Goal: Task Accomplishment & Management: Manage account settings

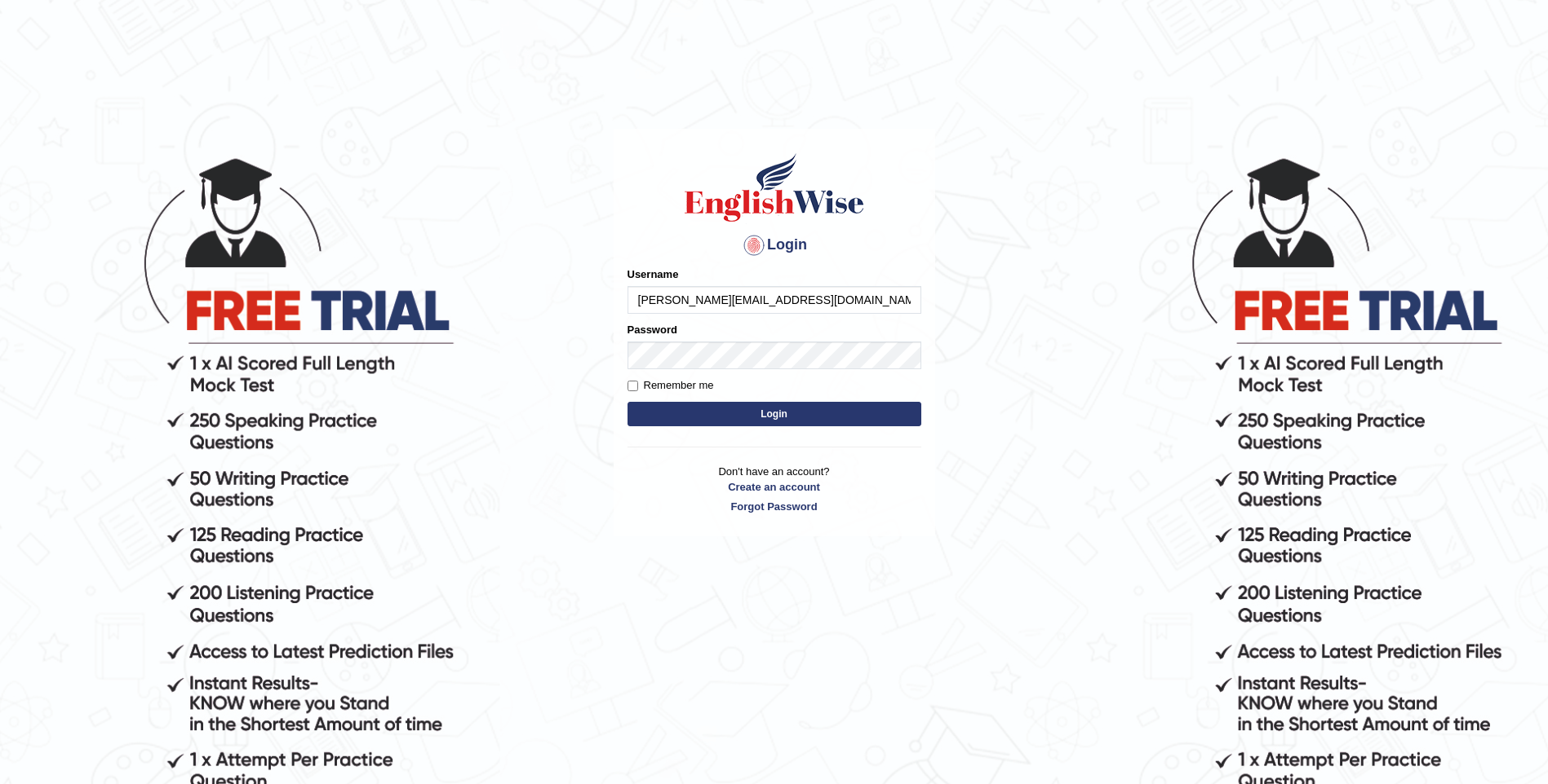
type input "[PERSON_NAME][EMAIL_ADDRESS][DOMAIN_NAME]"
click at [627, 402] on button "Login" at bounding box center [774, 414] width 294 height 25
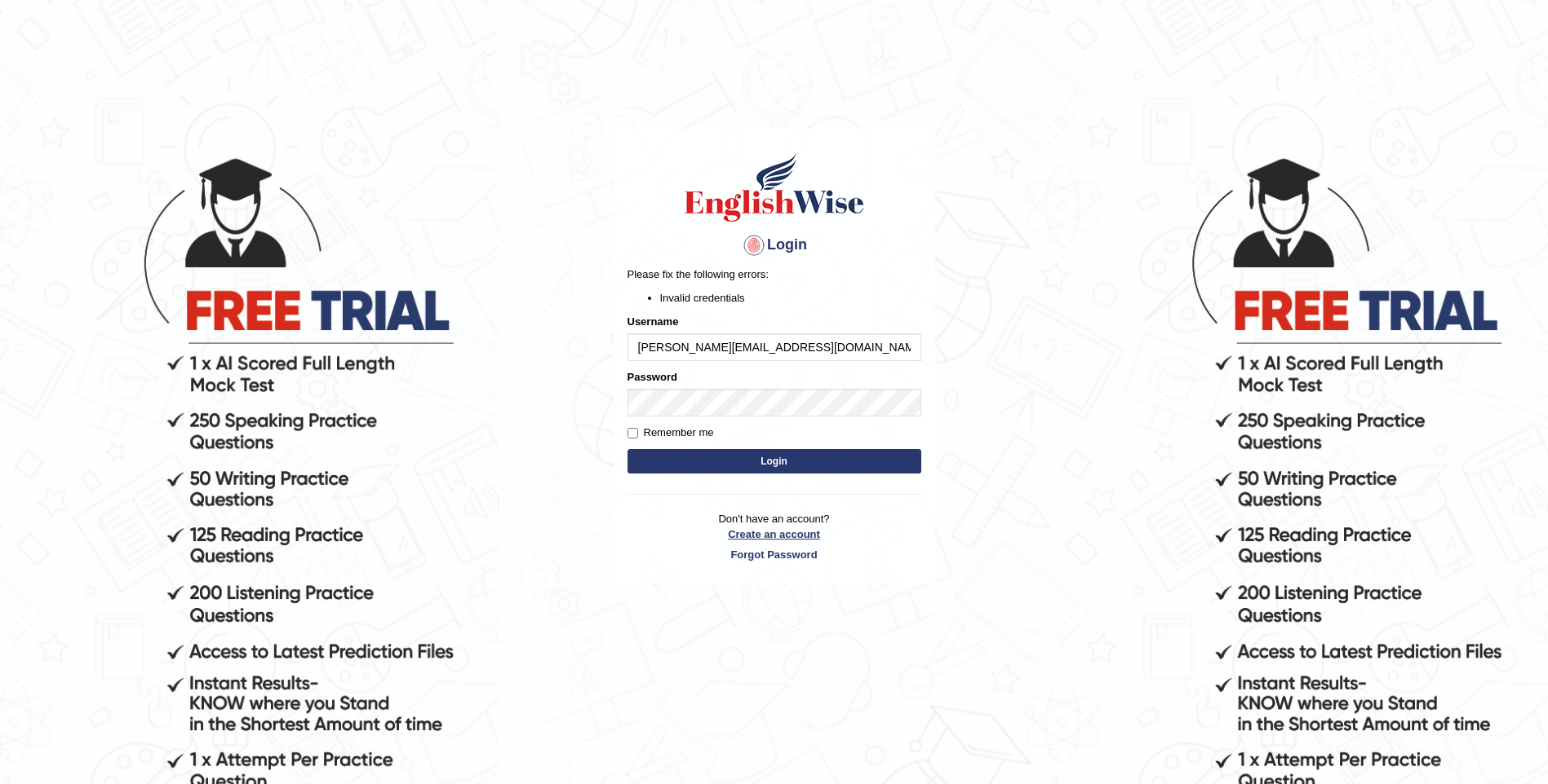
click at [749, 538] on link "Create an account" at bounding box center [774, 535] width 294 height 16
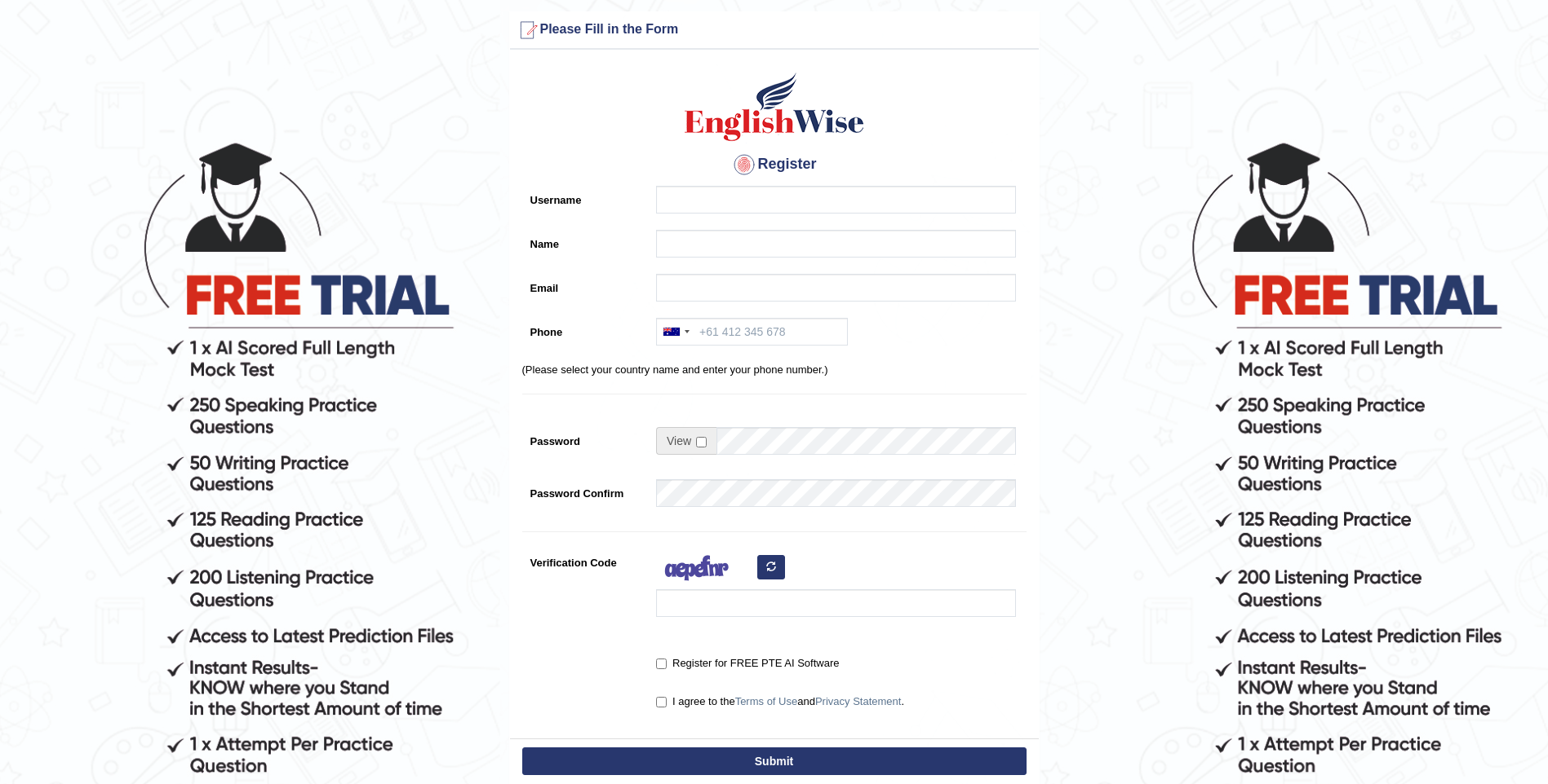
scroll to position [9, 0]
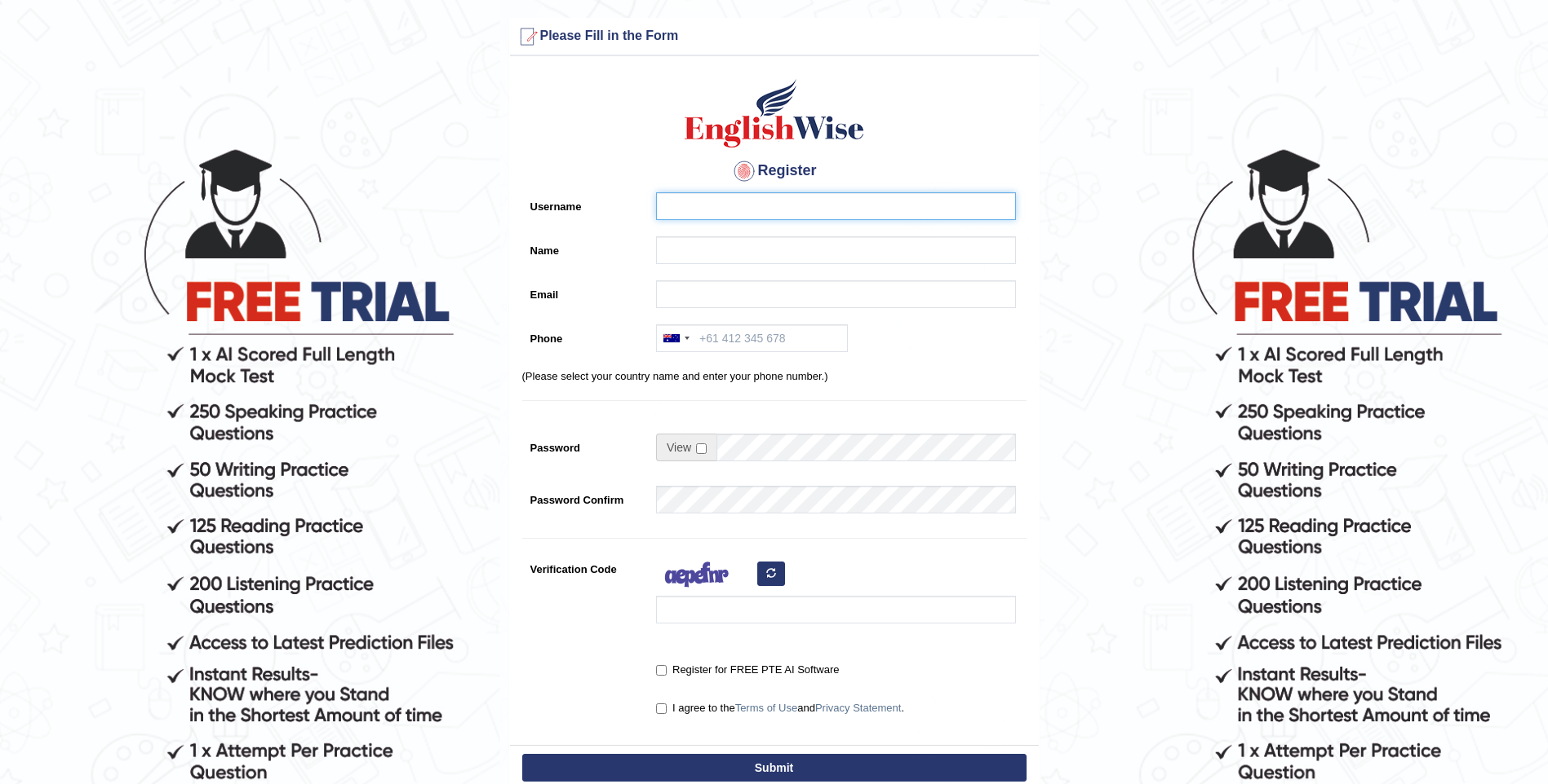
click at [722, 214] on input "Username" at bounding box center [835, 206] width 360 height 28
type input "snarayan"
click at [677, 252] on input "Name" at bounding box center [835, 250] width 360 height 28
type input "sharda narayan"
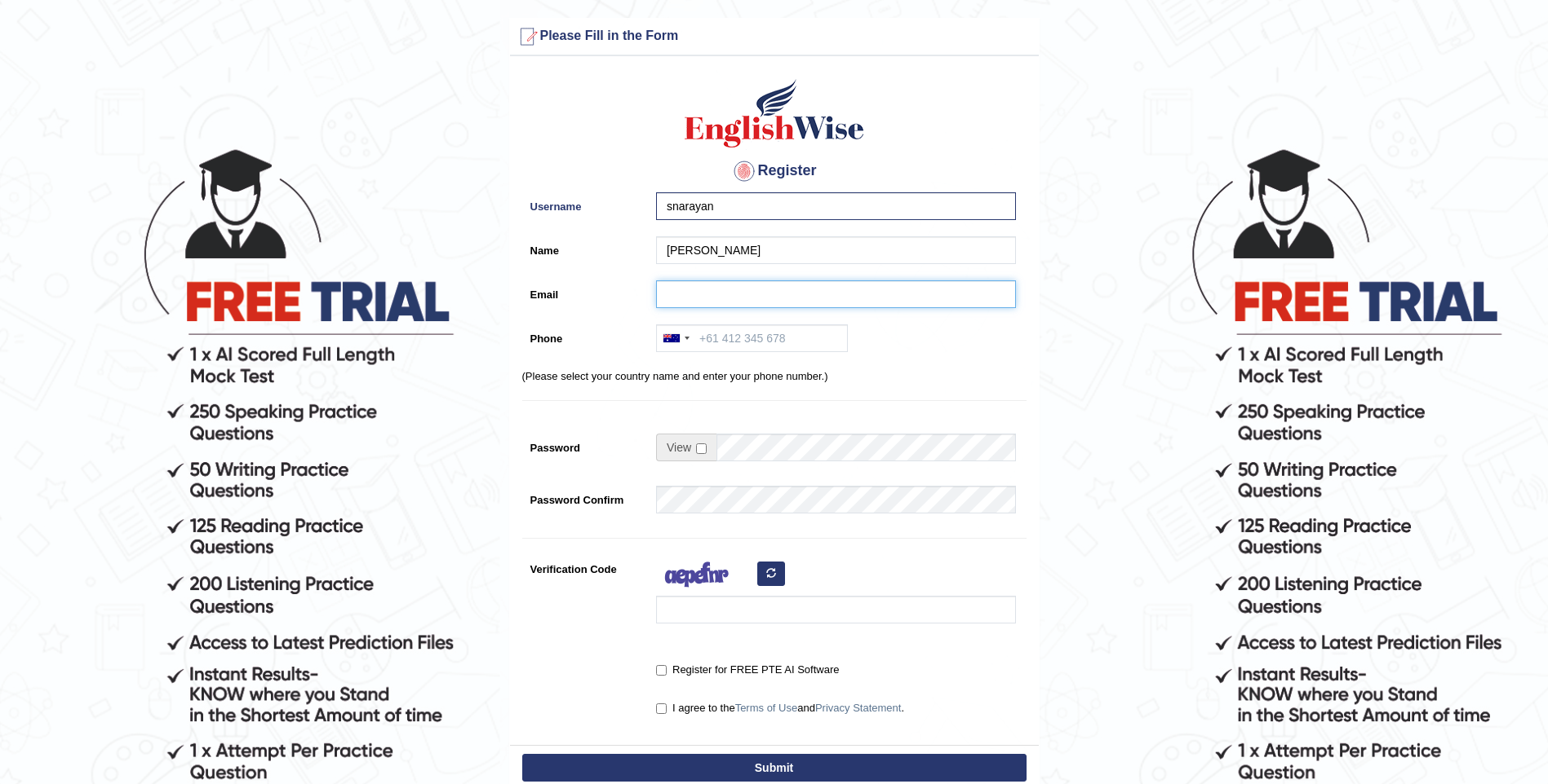
click at [695, 295] on input "Email" at bounding box center [835, 295] width 360 height 28
type input "sharda.narayan@hotmail.com"
click at [711, 338] on input "Phone" at bounding box center [752, 339] width 191 height 28
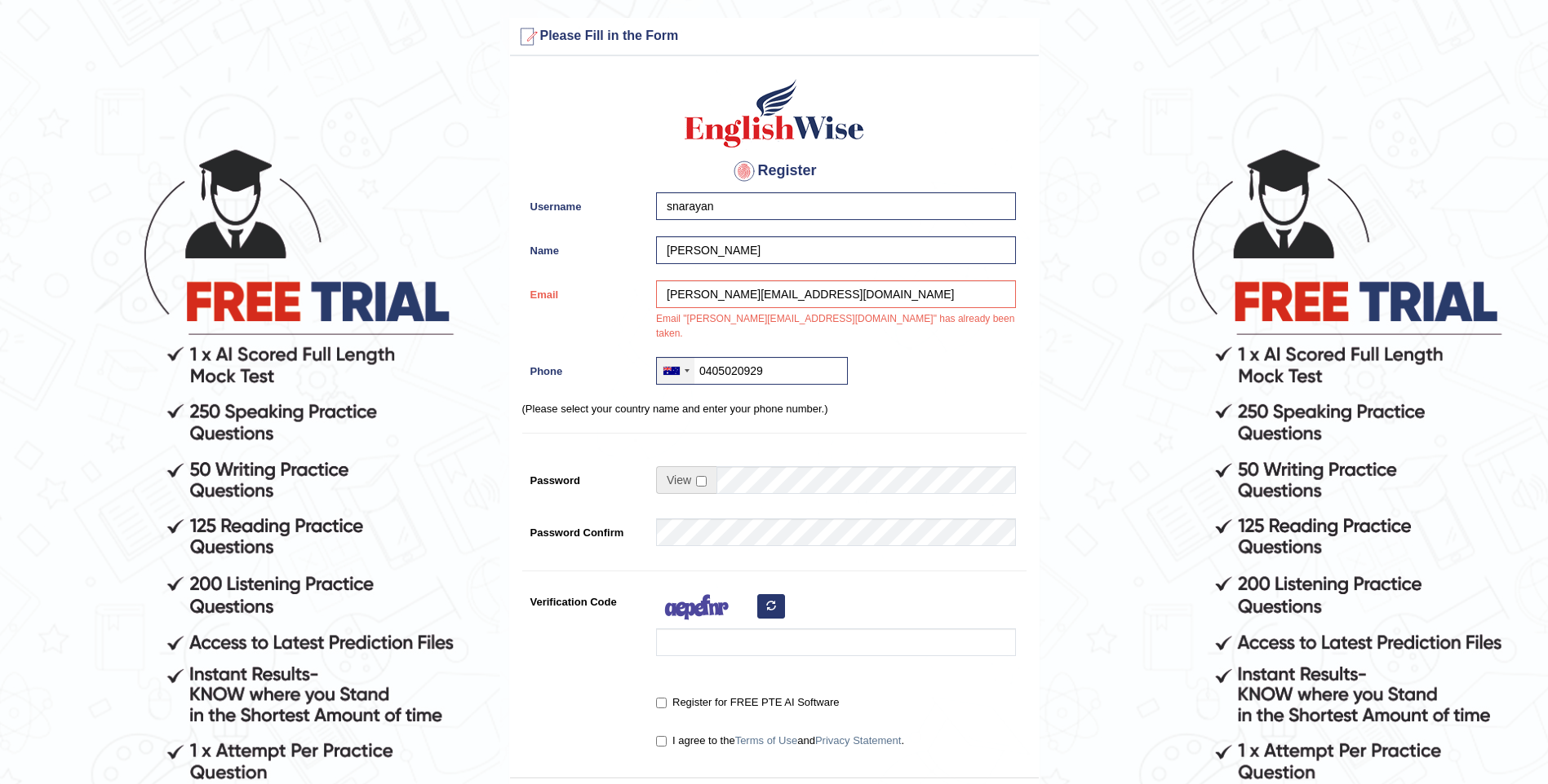
click at [686, 358] on div at bounding box center [676, 371] width 38 height 26
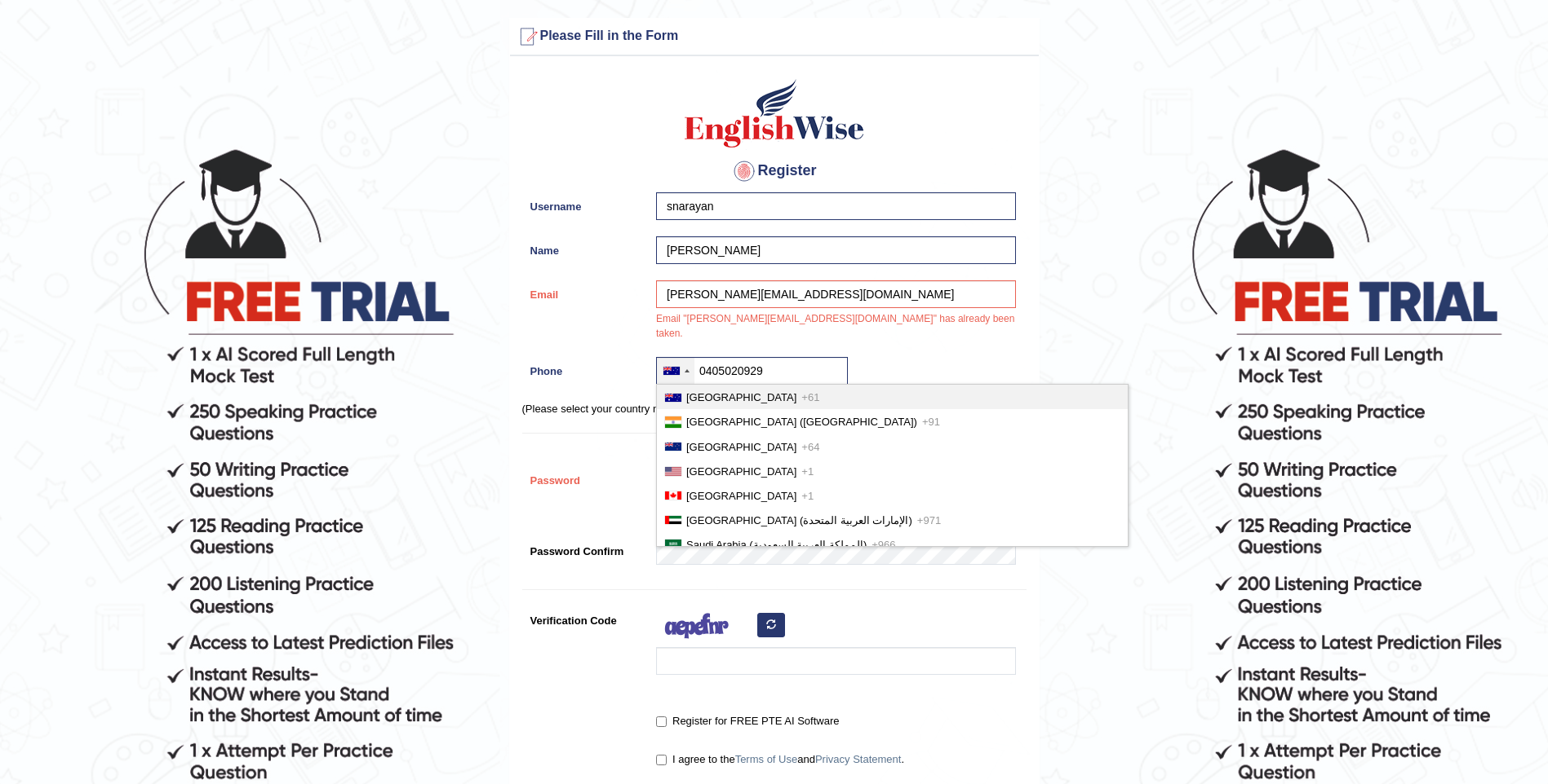
click at [692, 392] on span "Australia" at bounding box center [741, 397] width 111 height 12
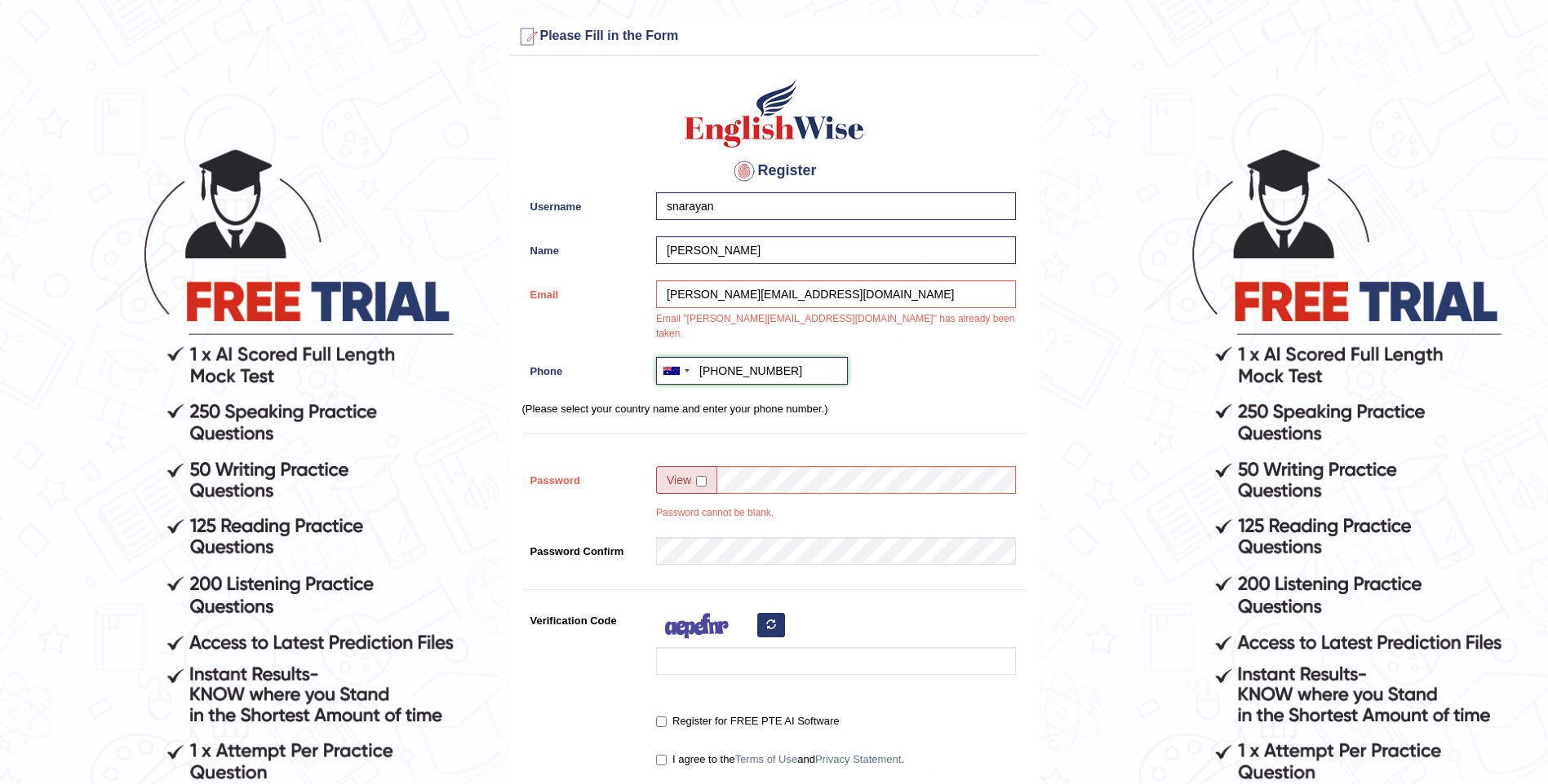
click at [727, 358] on input "+610405020929" at bounding box center [752, 372] width 191 height 28
type input "+61405020929"
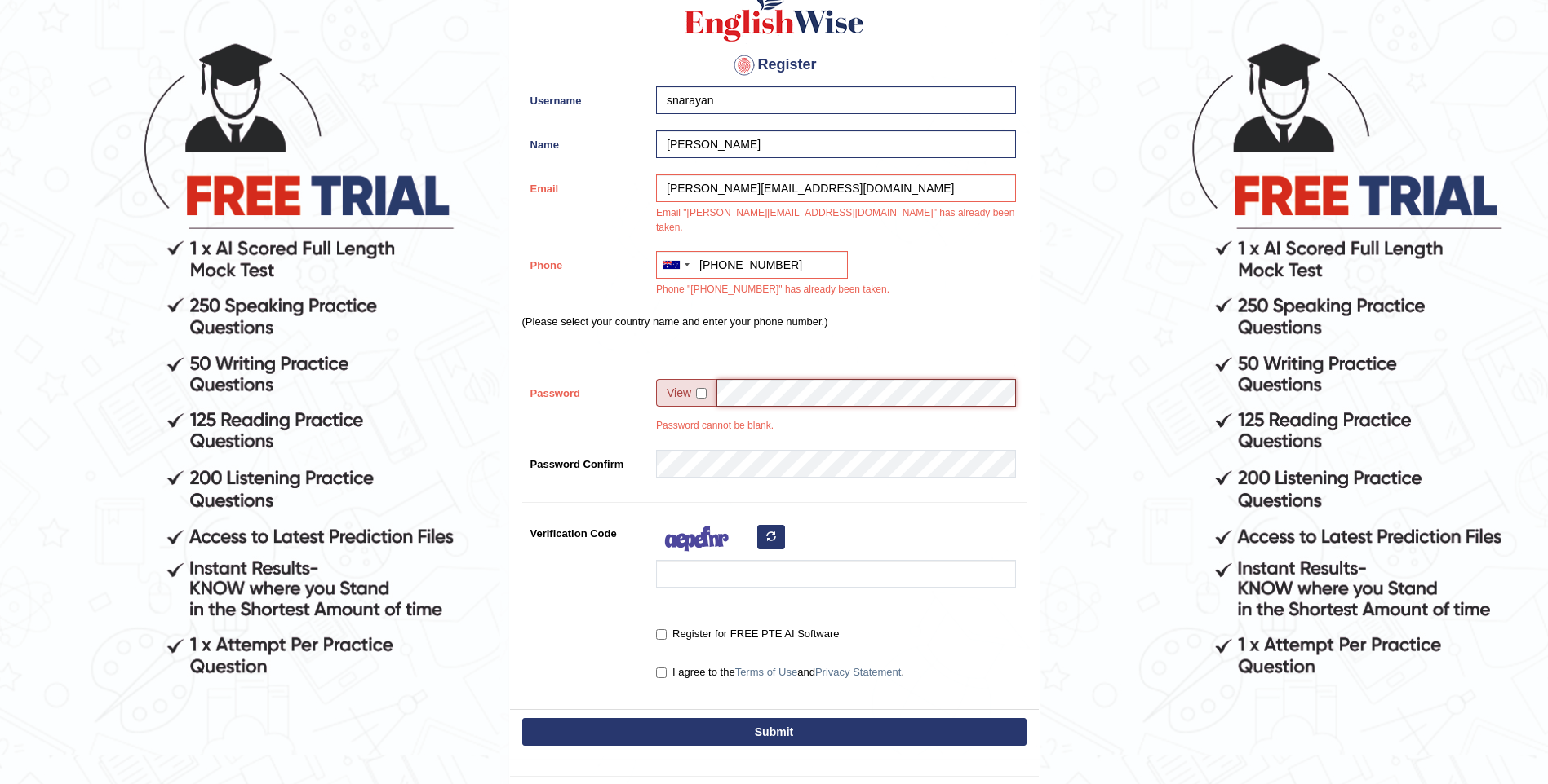
scroll to position [227, 0]
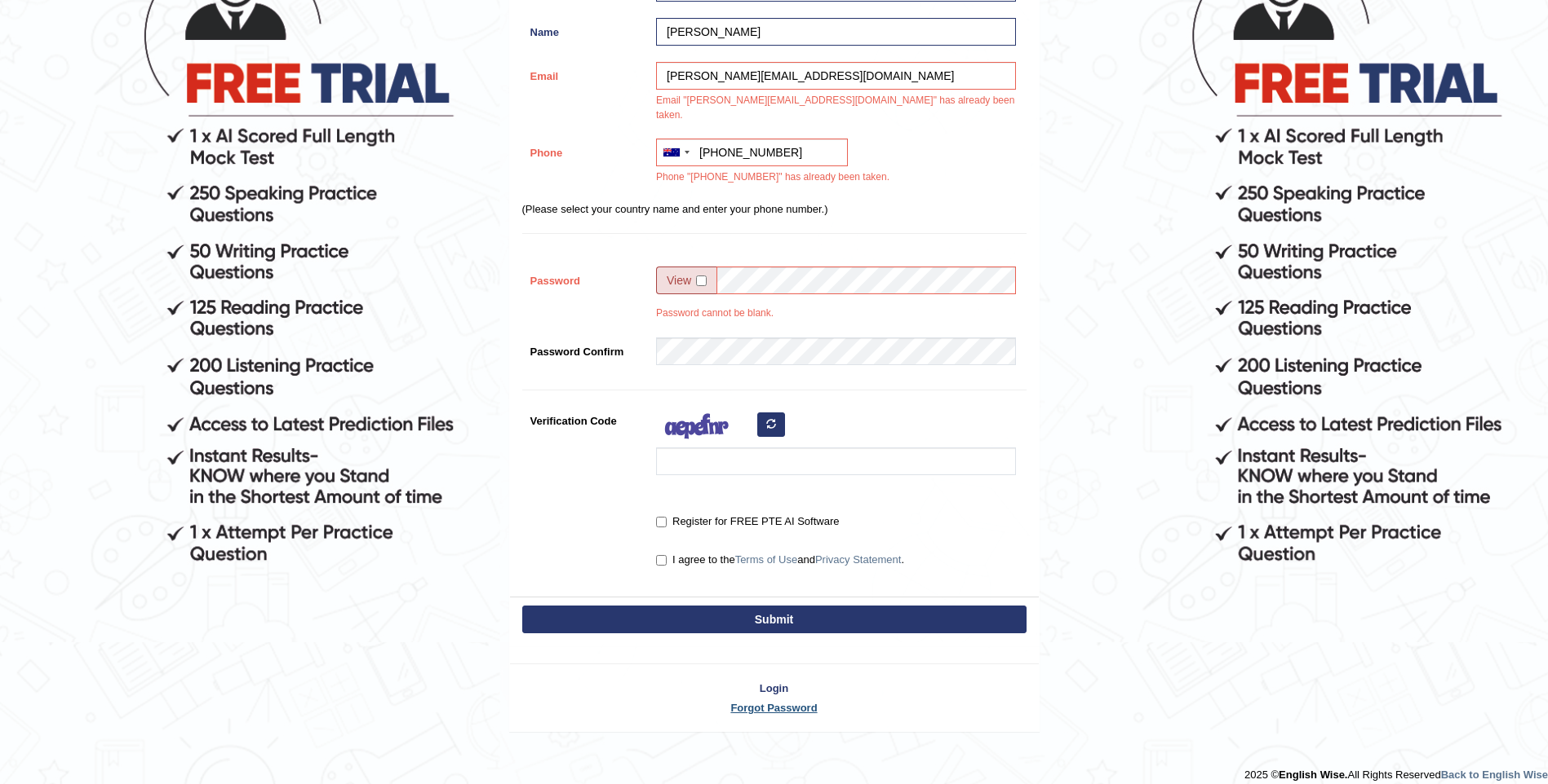
click at [748, 700] on link "Forgot Password" at bounding box center [774, 708] width 528 height 16
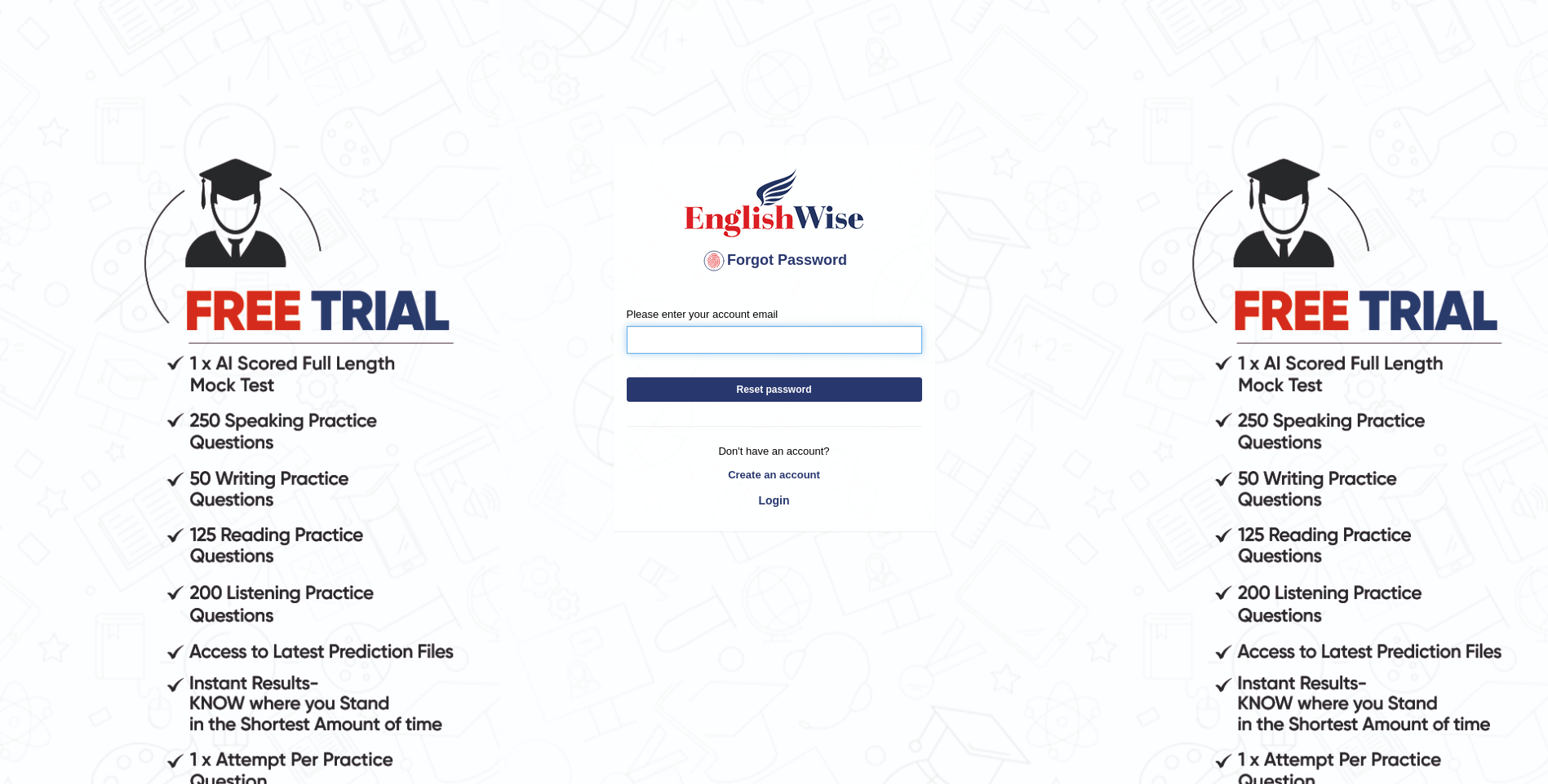
click at [690, 350] on input "Please enter your account email" at bounding box center [774, 340] width 295 height 28
click at [627, 378] on button "Reset password" at bounding box center [774, 390] width 295 height 25
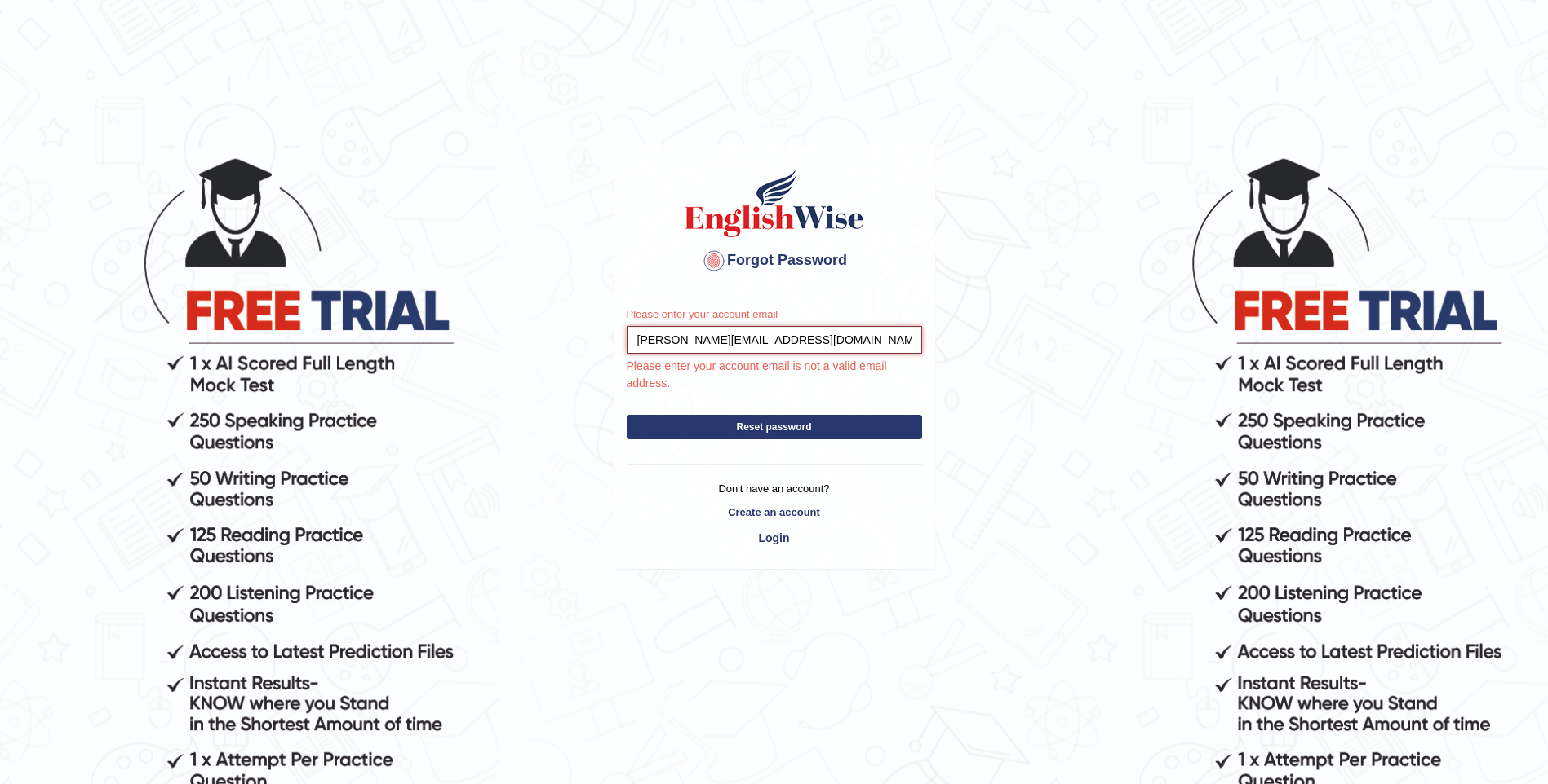
type input "[PERSON_NAME][EMAIL_ADDRESS][DOMAIN_NAME]"
click at [706, 418] on button "Reset password" at bounding box center [774, 427] width 295 height 25
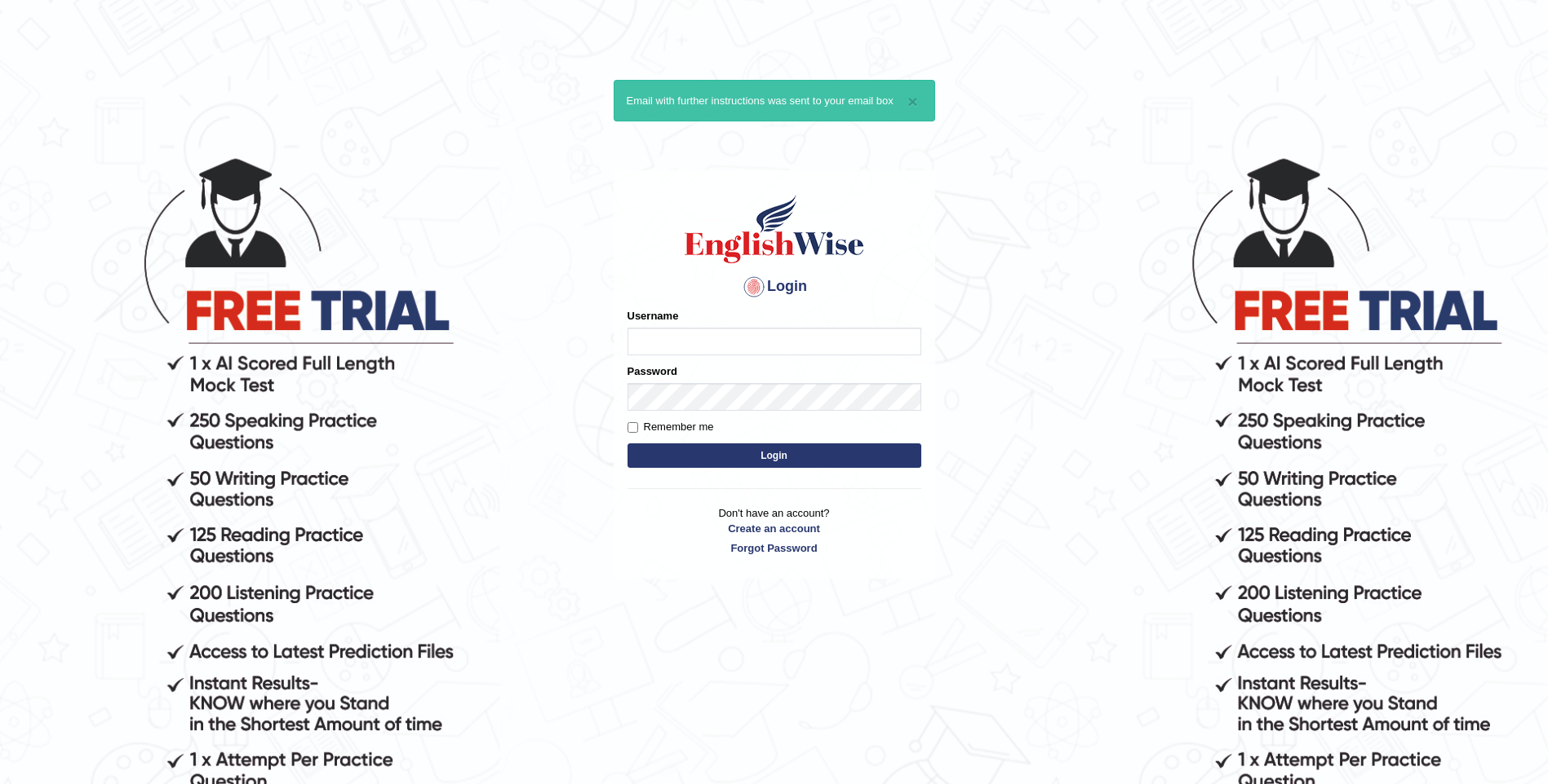
click at [690, 347] on input "Username" at bounding box center [774, 342] width 294 height 28
type input "sharda.narayan@hotmail.com"
click at [763, 550] on link "Forgot Password" at bounding box center [774, 549] width 294 height 16
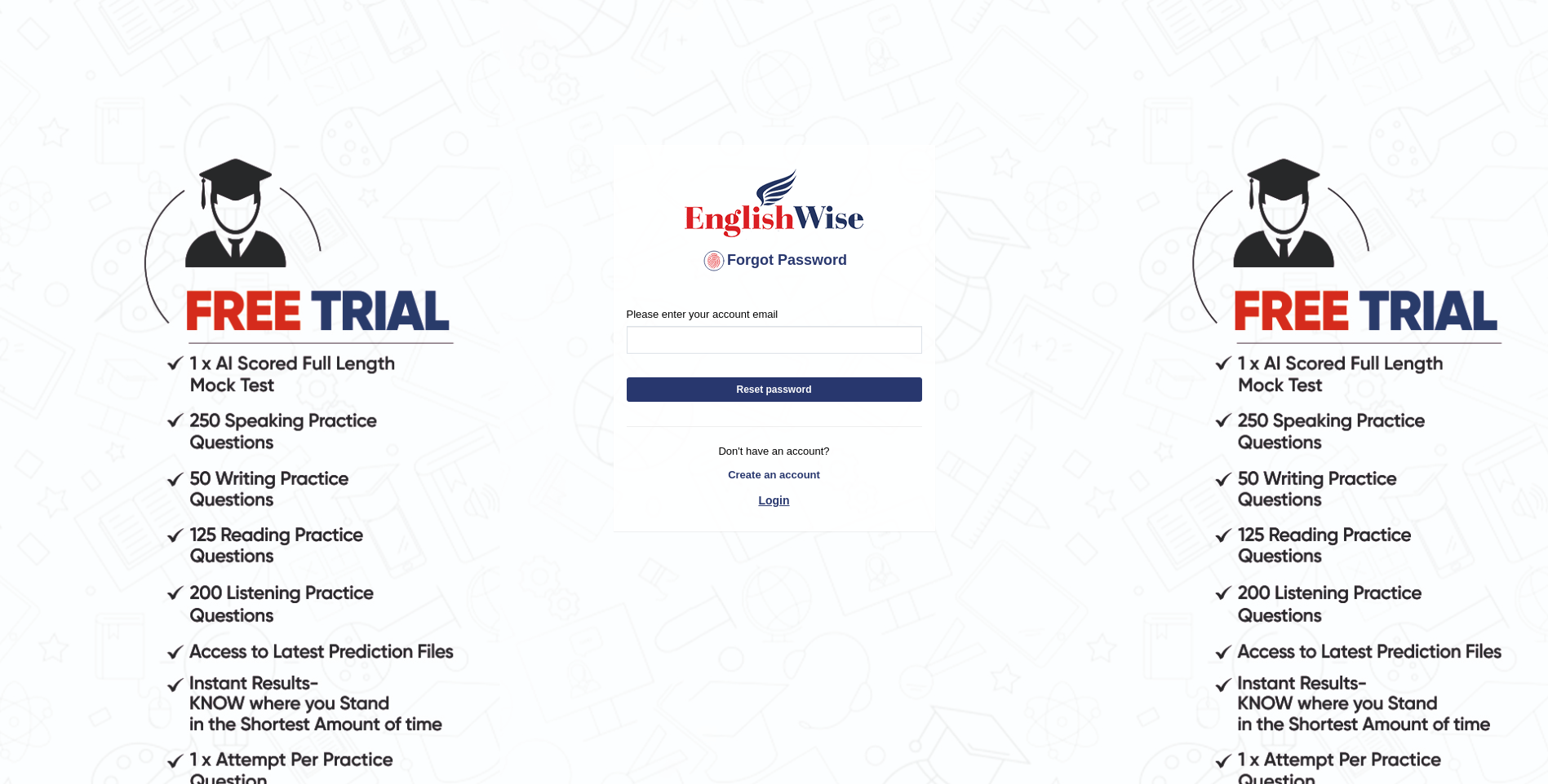
click at [771, 501] on link "Login" at bounding box center [774, 501] width 295 height 28
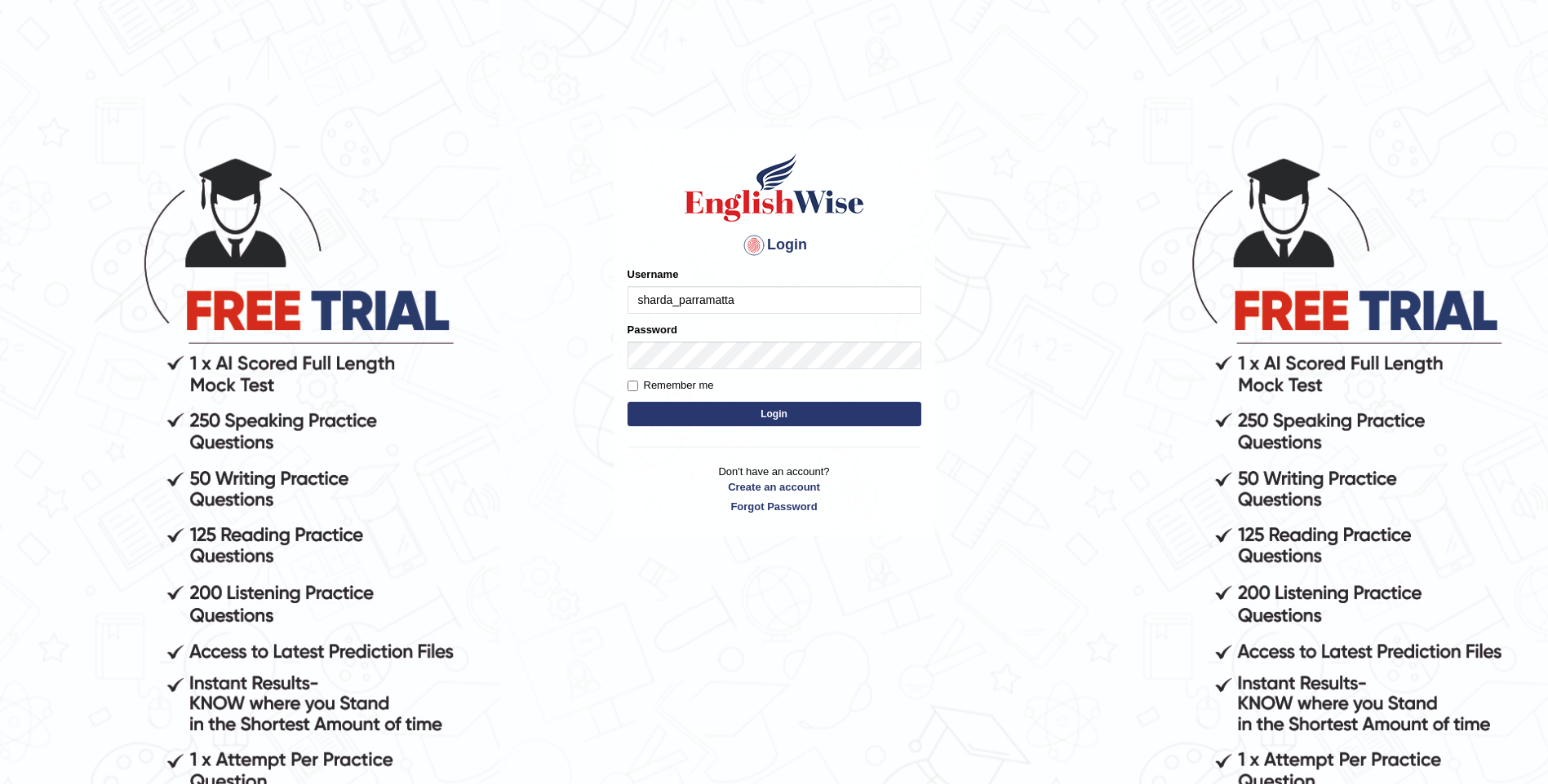
type input "sharda_parramatta"
click at [627, 402] on button "Login" at bounding box center [774, 414] width 294 height 25
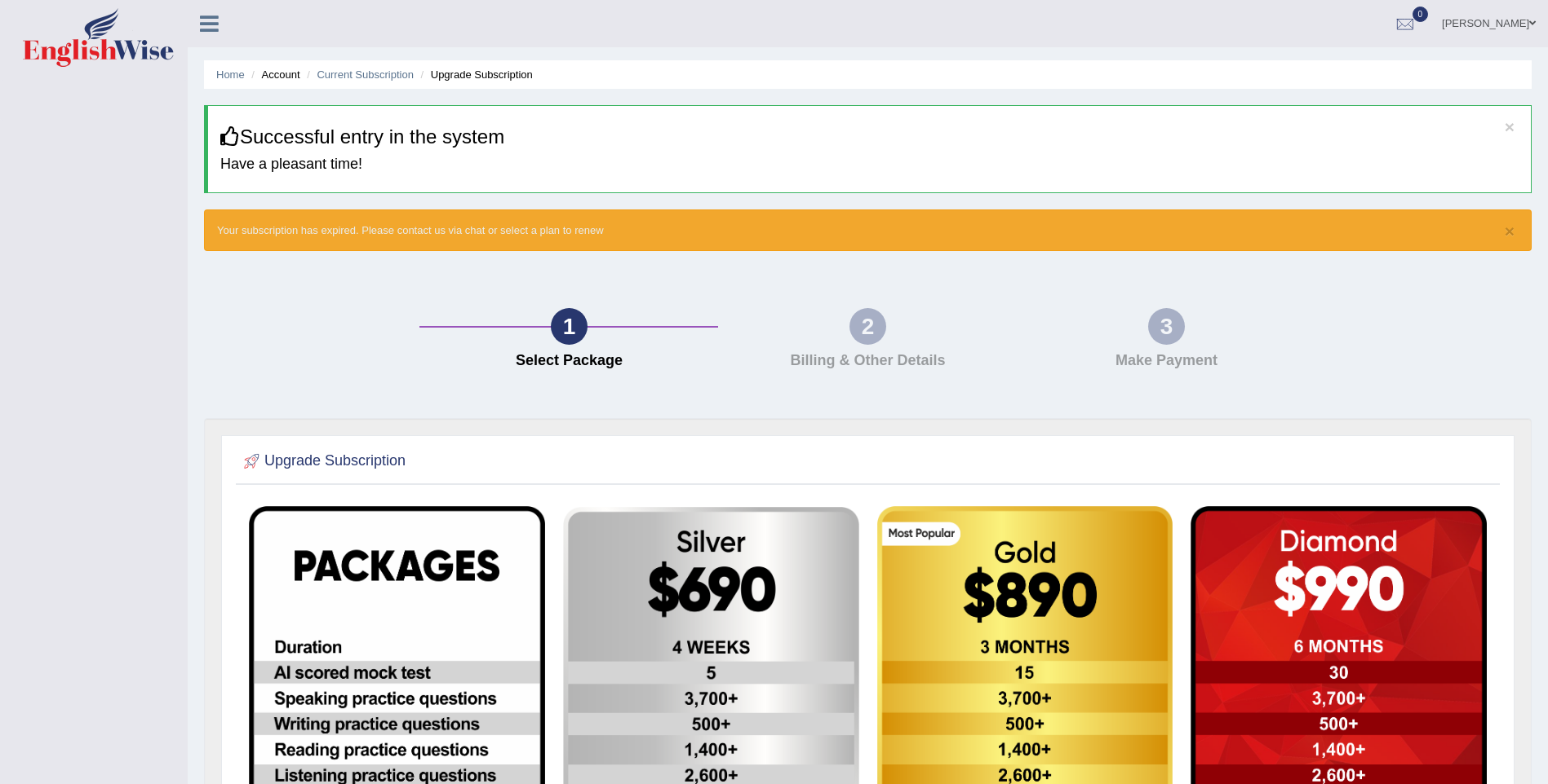
click at [1486, 29] on link "[PERSON_NAME]" at bounding box center [1488, 21] width 119 height 43
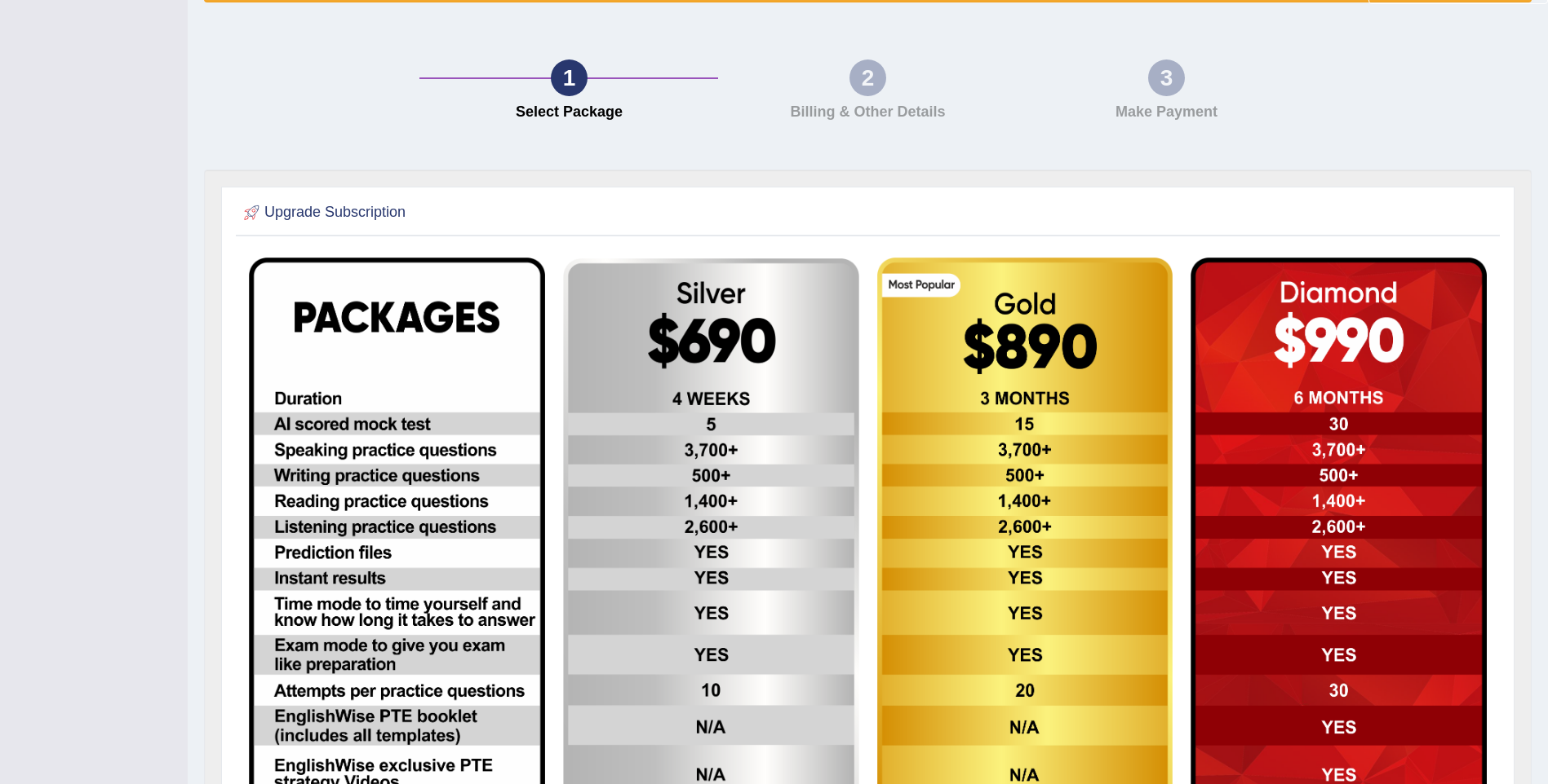
scroll to position [407, 0]
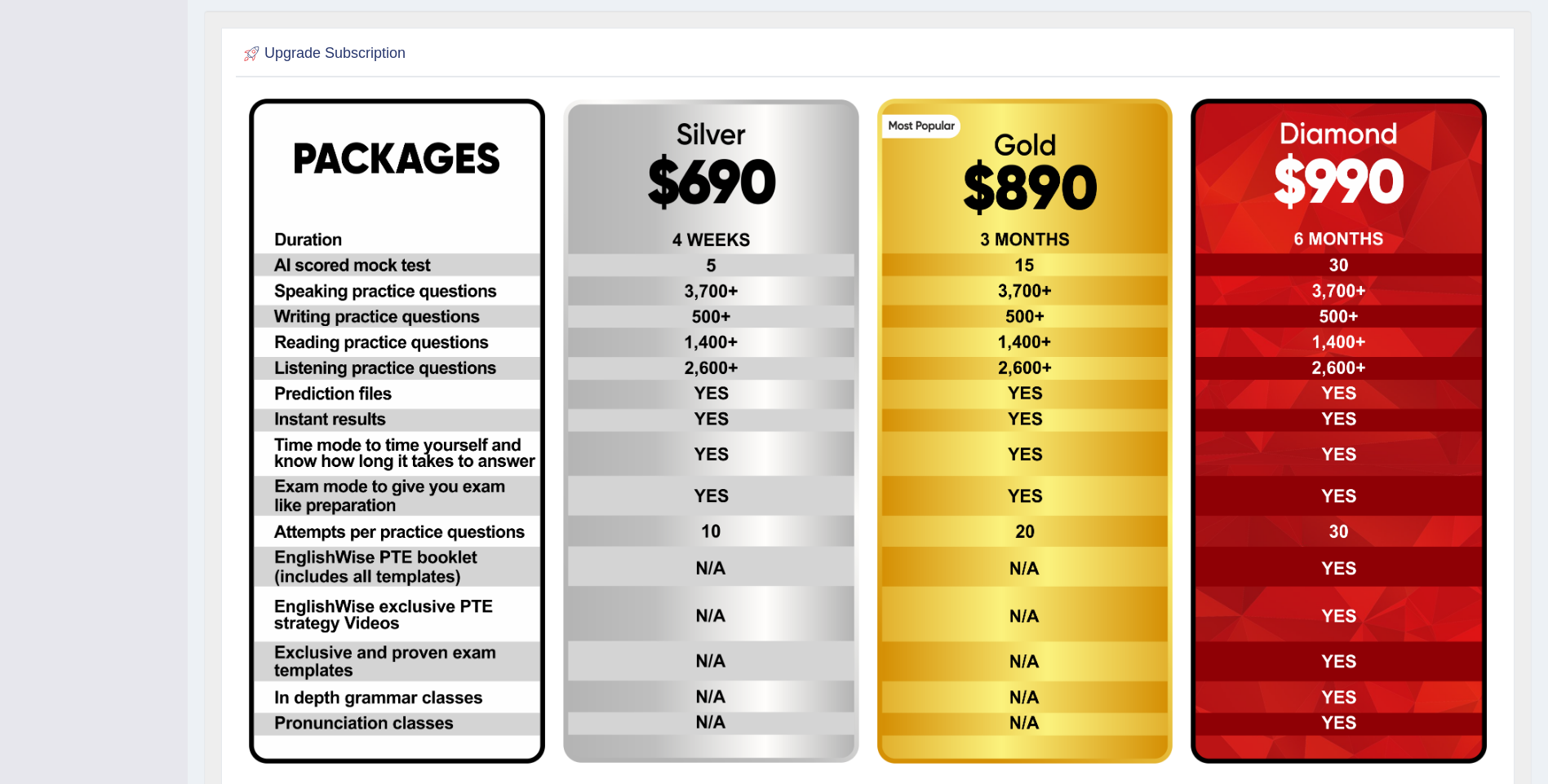
click at [788, 378] on img at bounding box center [711, 431] width 296 height 664
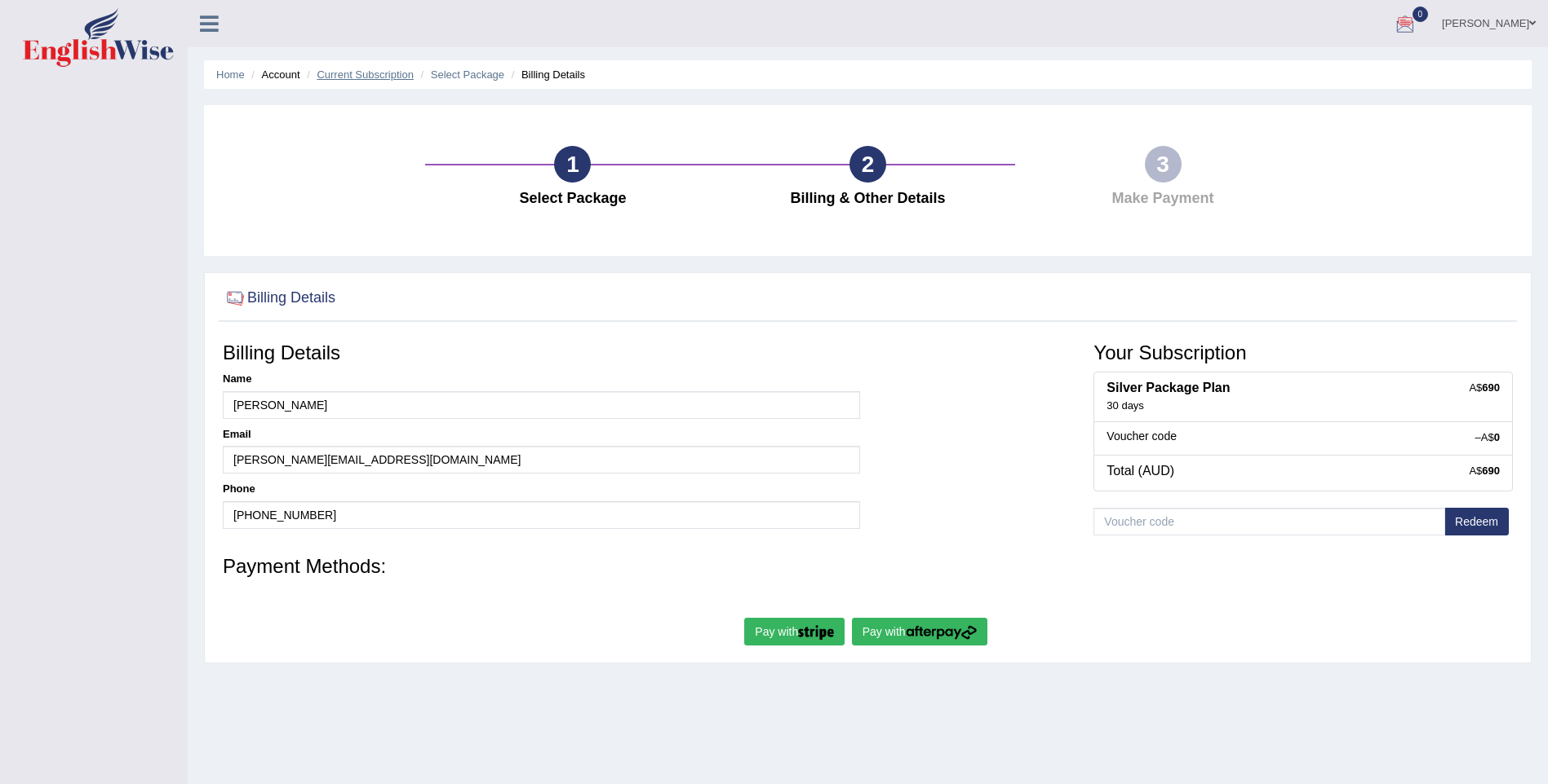
click at [327, 77] on link "Current Subscription" at bounding box center [365, 75] width 97 height 12
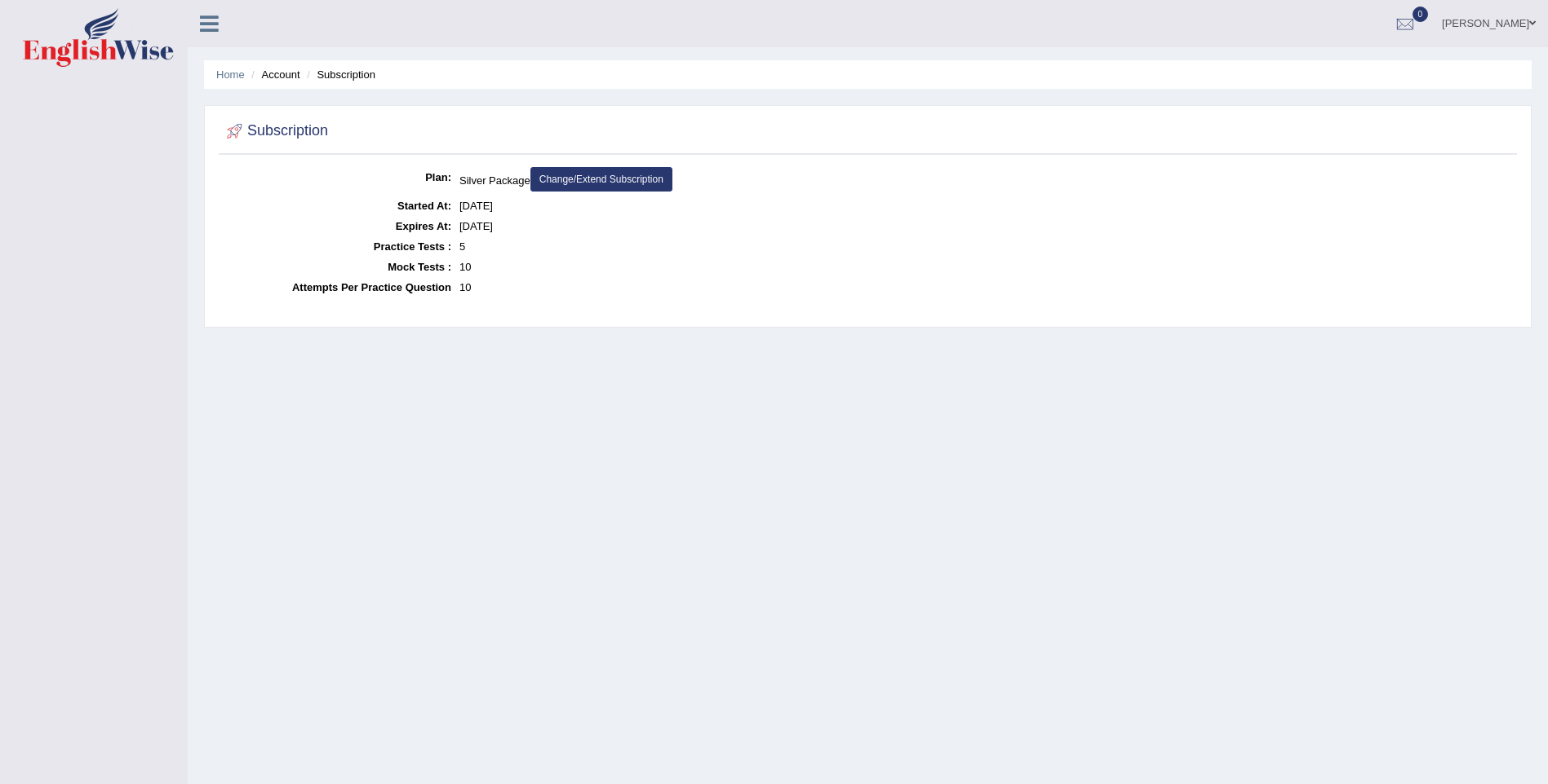
click at [1509, 19] on link "Sharda Narayan" at bounding box center [1488, 21] width 119 height 43
click at [1437, 229] on link "Log out" at bounding box center [1457, 228] width 176 height 38
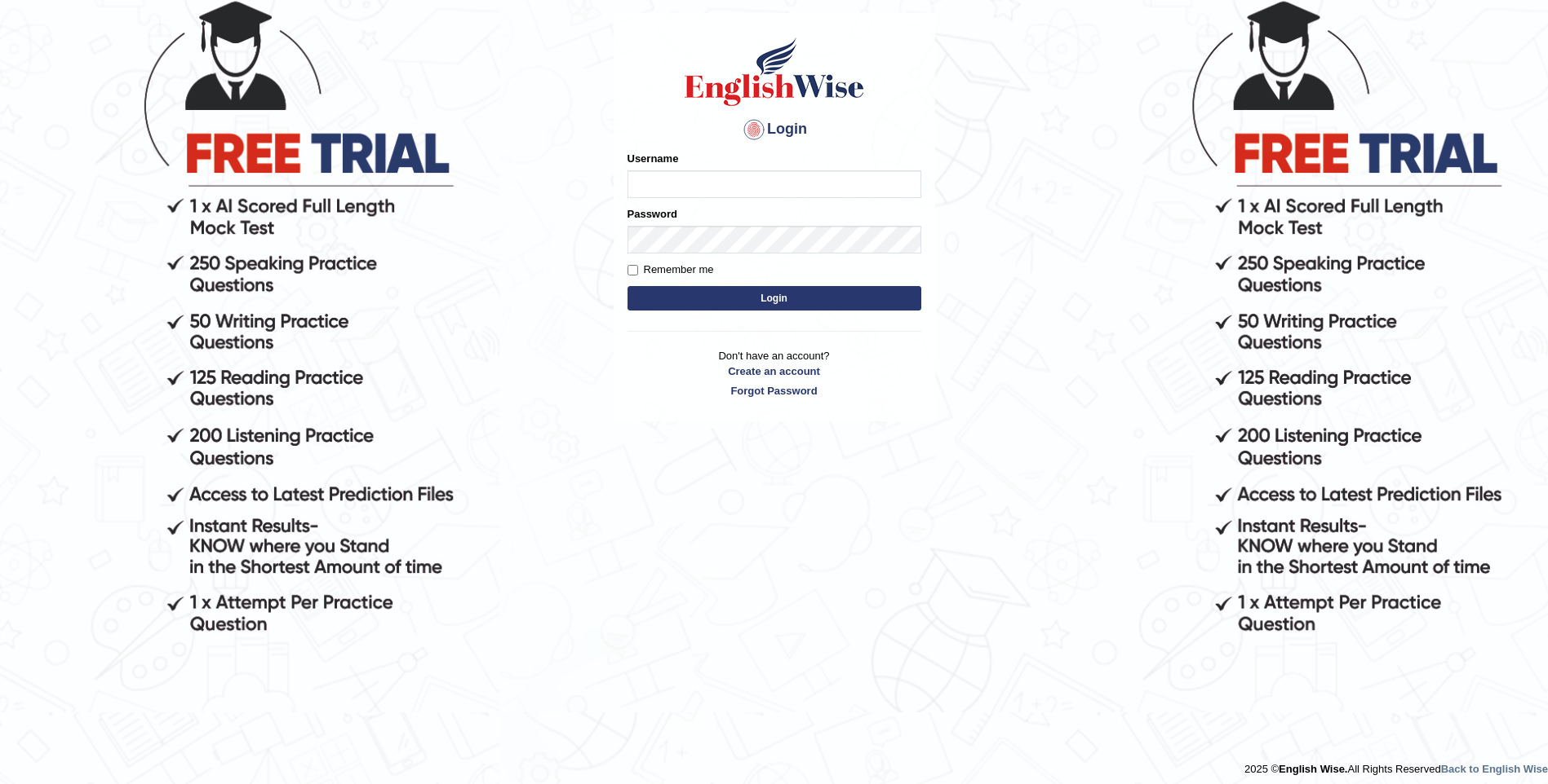
scroll to position [165, 0]
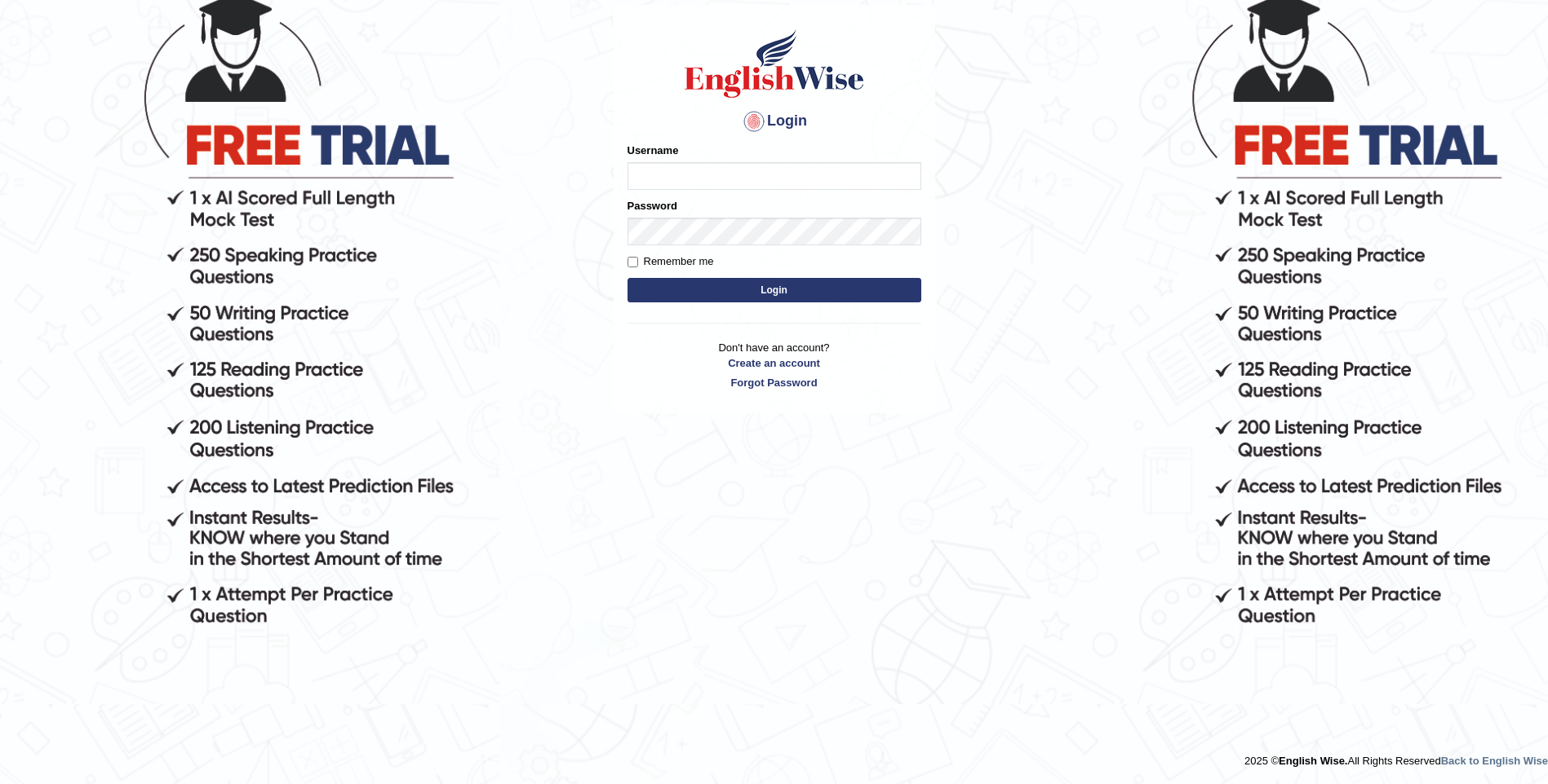
click at [1463, 150] on body "× You were successfully signed out Login Please fix the following errors: Usern…" at bounding box center [774, 304] width 1548 height 784
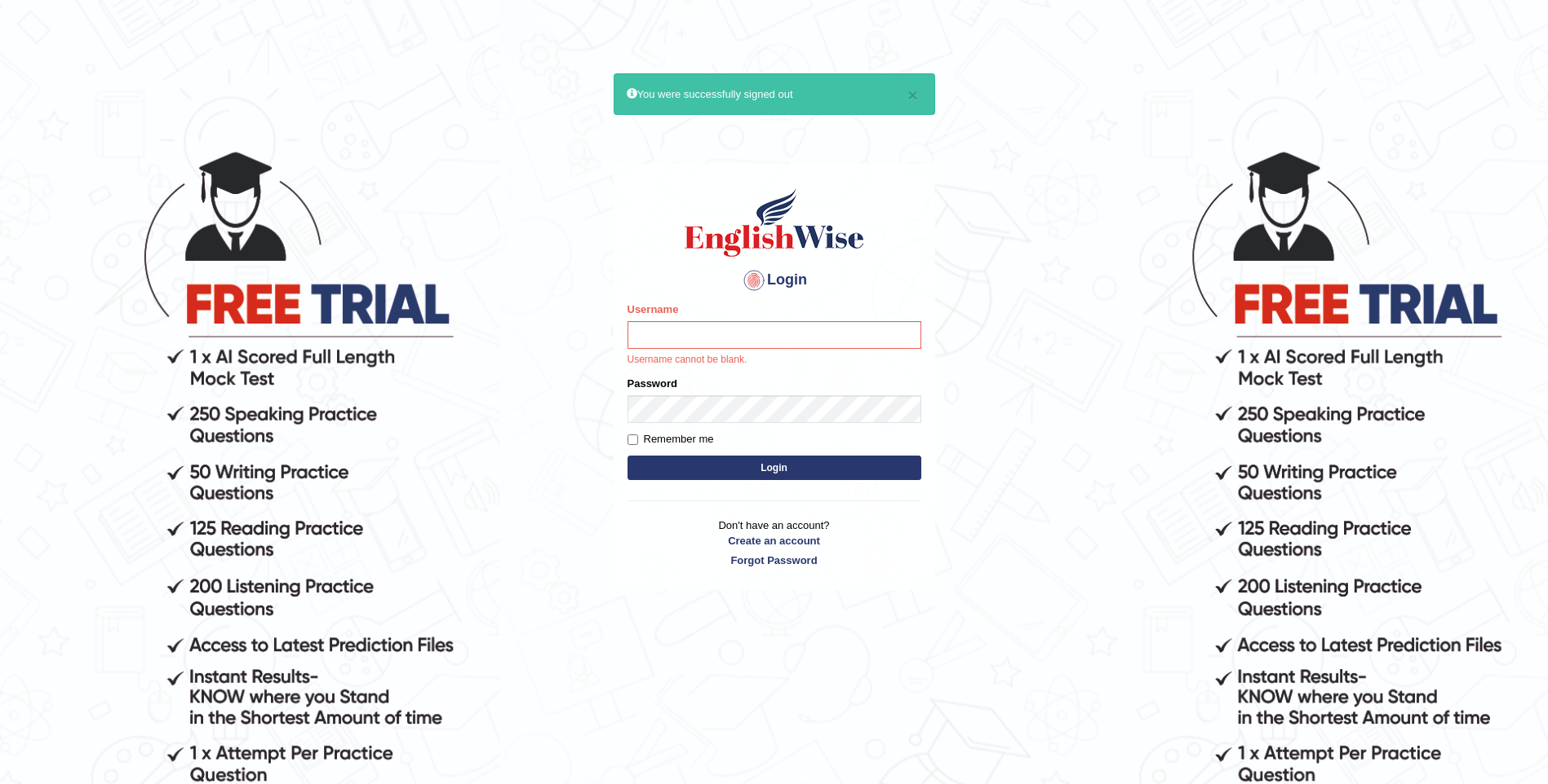
scroll to position [0, 0]
